Goal: Find specific page/section: Find specific page/section

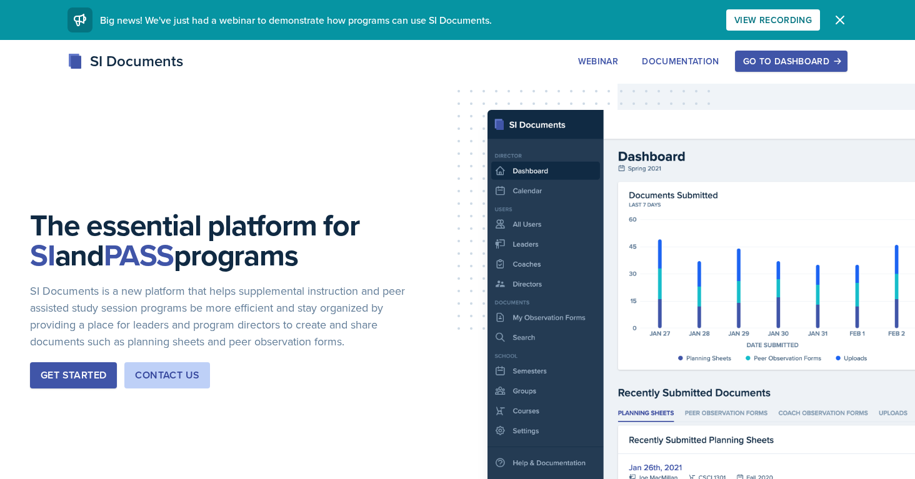
click at [756, 56] on div "Go to Dashboard" at bounding box center [791, 61] width 96 height 10
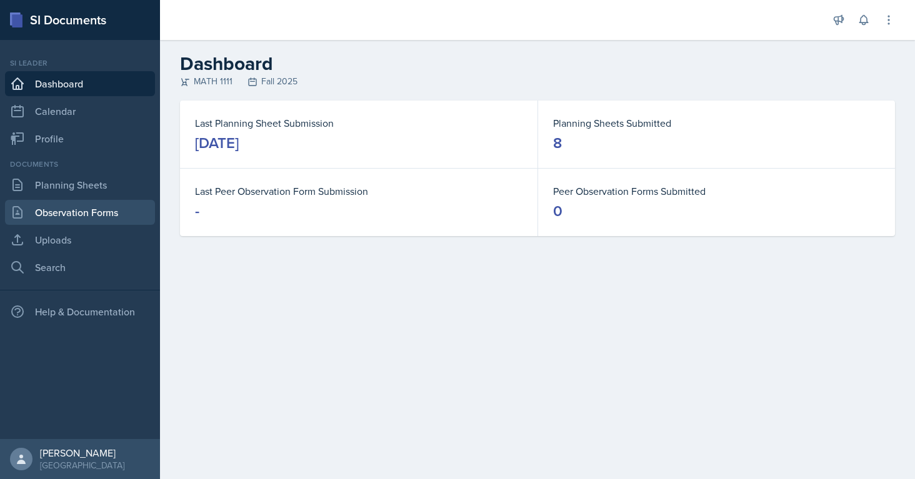
click at [69, 211] on link "Observation Forms" at bounding box center [80, 212] width 150 height 25
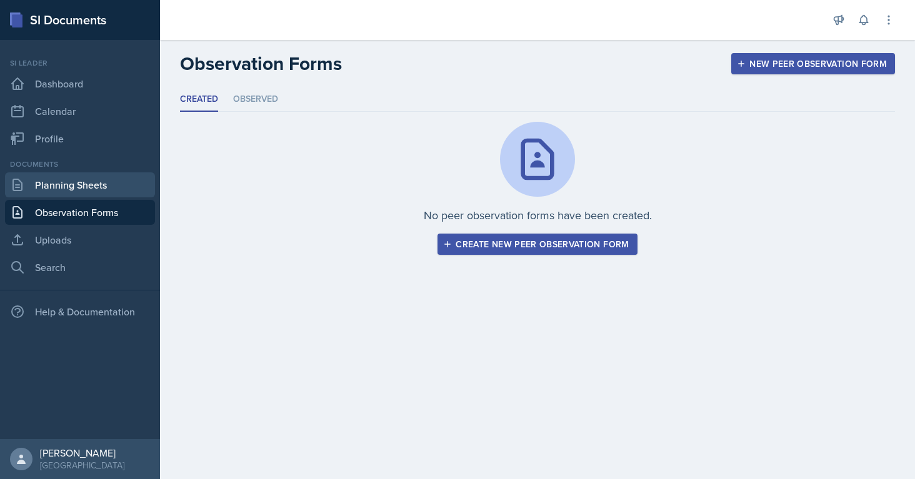
click at [55, 192] on link "Planning Sheets" at bounding box center [80, 184] width 150 height 25
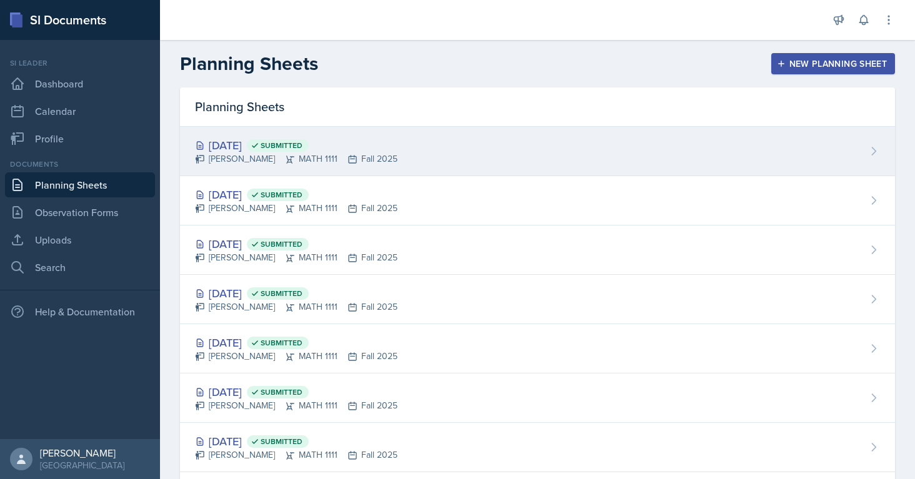
click at [246, 145] on div "[DATE] Submitted" at bounding box center [296, 145] width 202 height 17
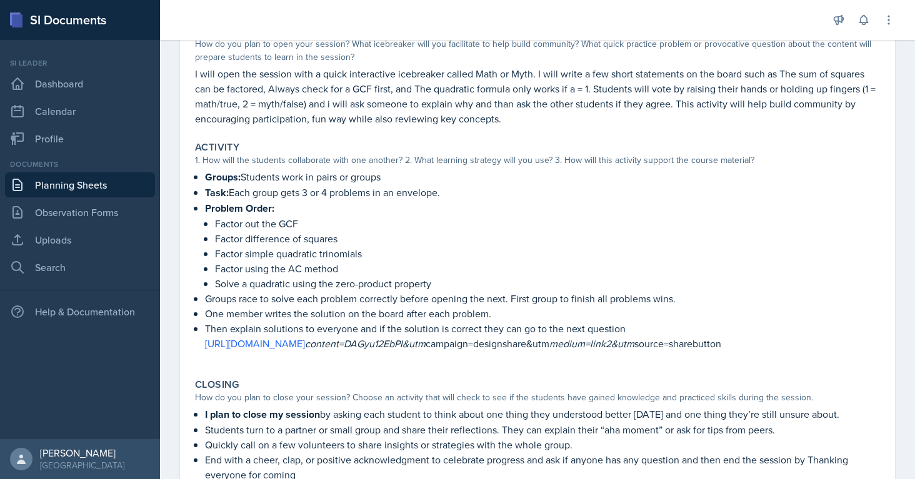
scroll to position [139, 0]
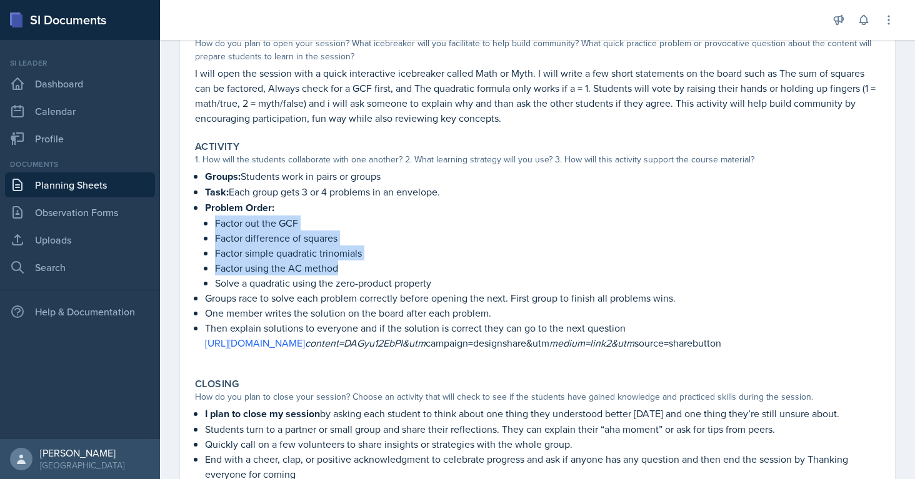
drag, startPoint x: 212, startPoint y: 222, endPoint x: 365, endPoint y: 263, distance: 157.8
click at [365, 263] on li "Problem Order: Factor out the GCF Factor difference of squares Factor simple qu…" at bounding box center [542, 245] width 675 height 91
click at [256, 255] on p "Factor simple quadratic trinomials" at bounding box center [547, 253] width 665 height 15
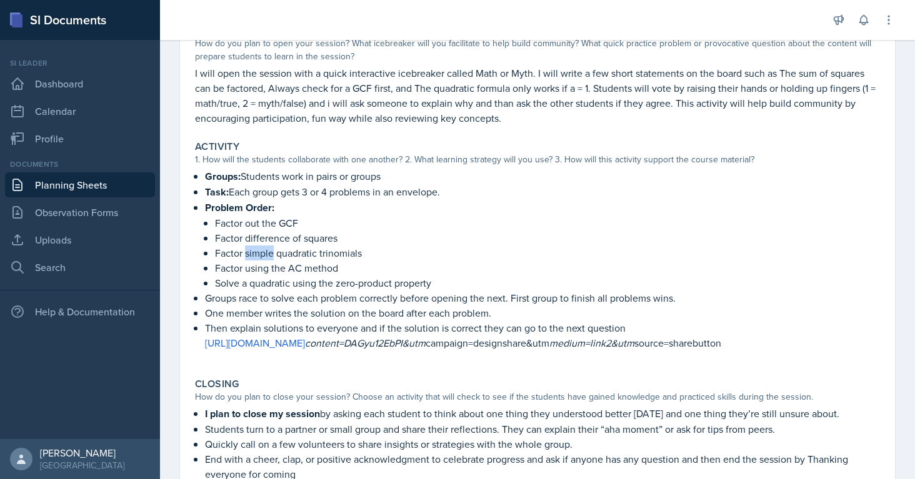
click at [256, 255] on p "Factor simple quadratic trinomials" at bounding box center [547, 253] width 665 height 15
